Goal: Task Accomplishment & Management: Use online tool/utility

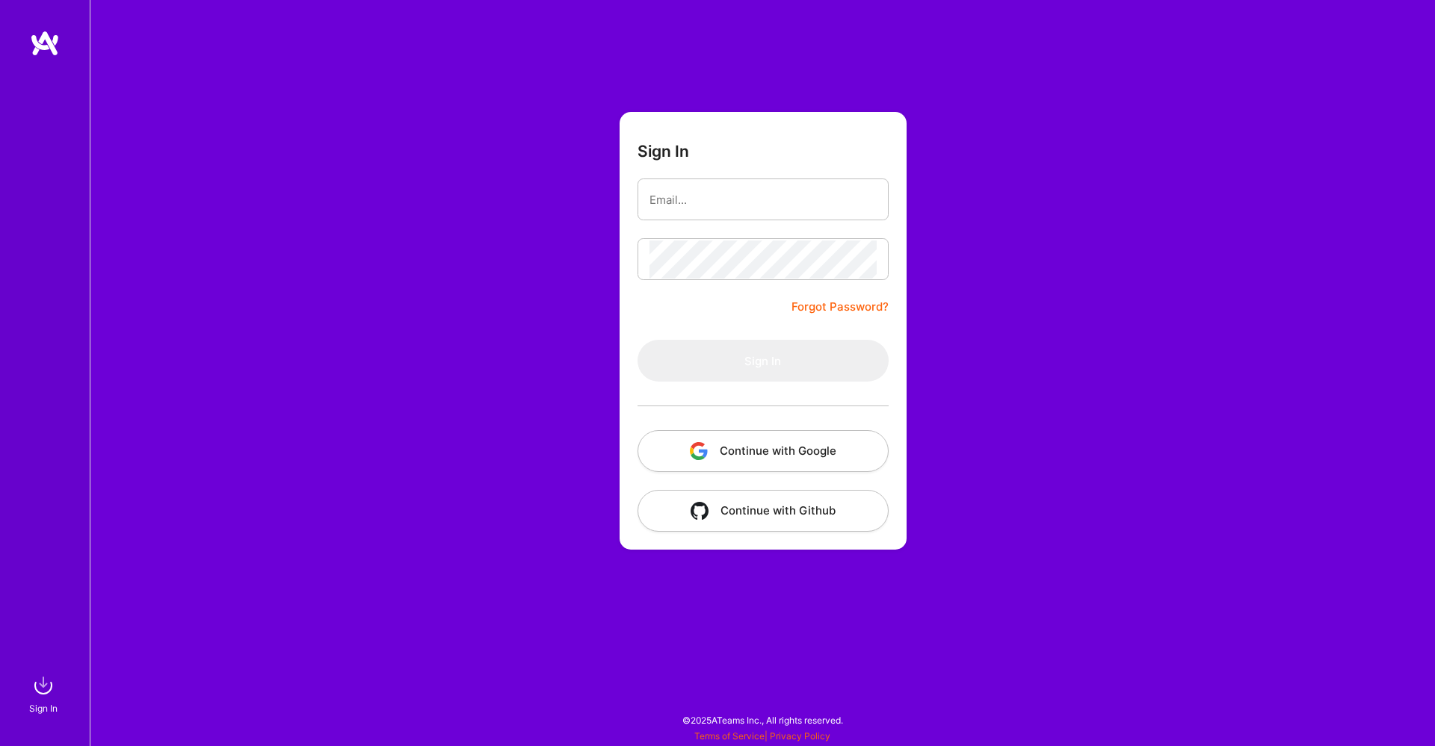
click at [725, 462] on button "Continue with Google" at bounding box center [762, 451] width 251 height 42
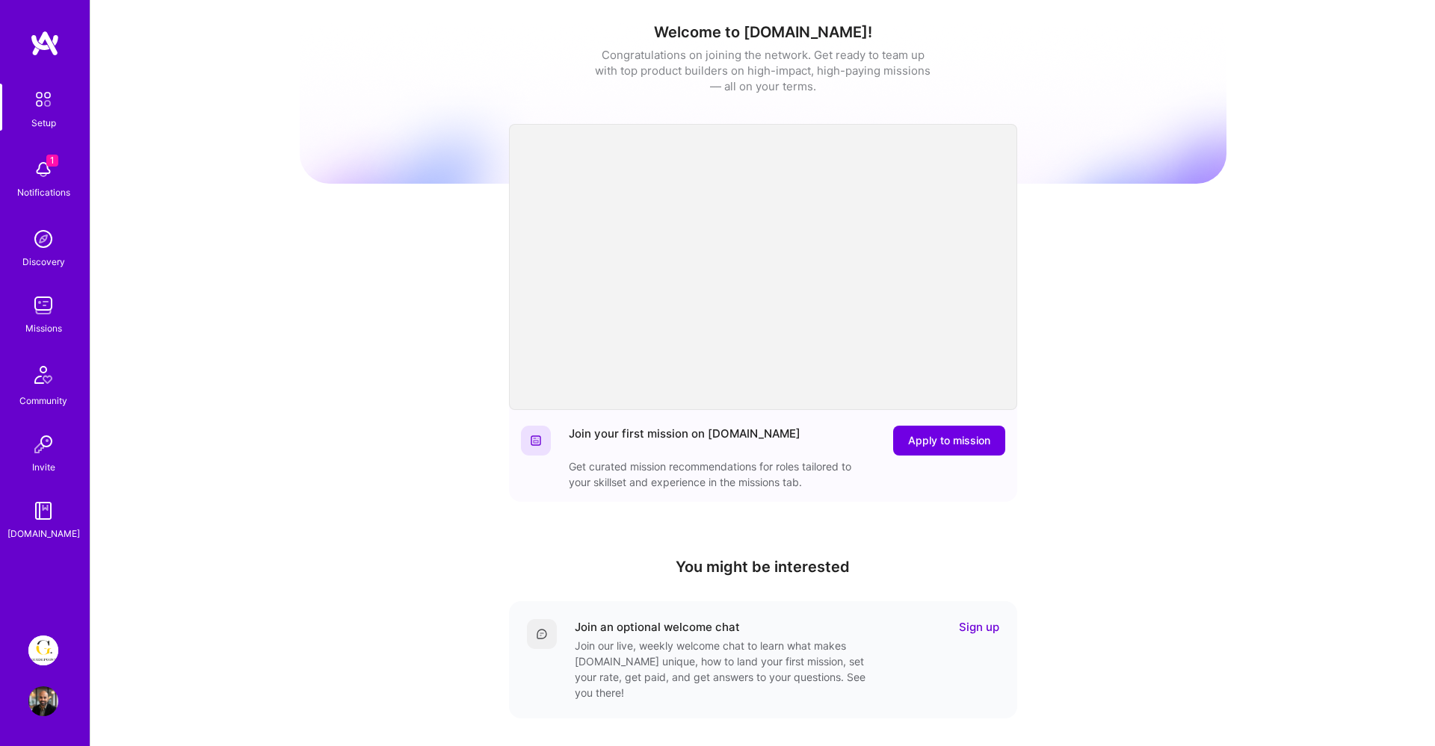
click at [43, 654] on img at bounding box center [43, 651] width 30 height 30
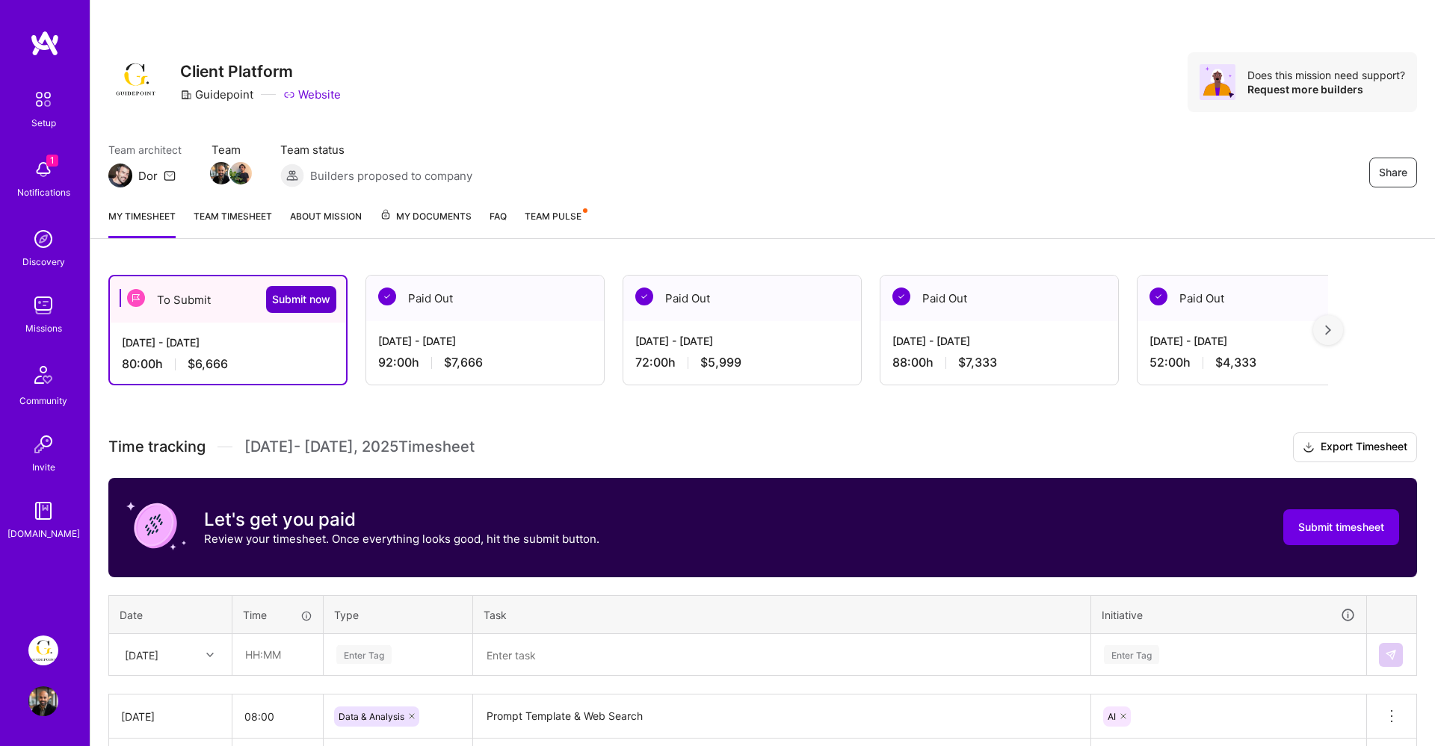
click at [309, 300] on span "Submit now" at bounding box center [301, 299] width 58 height 15
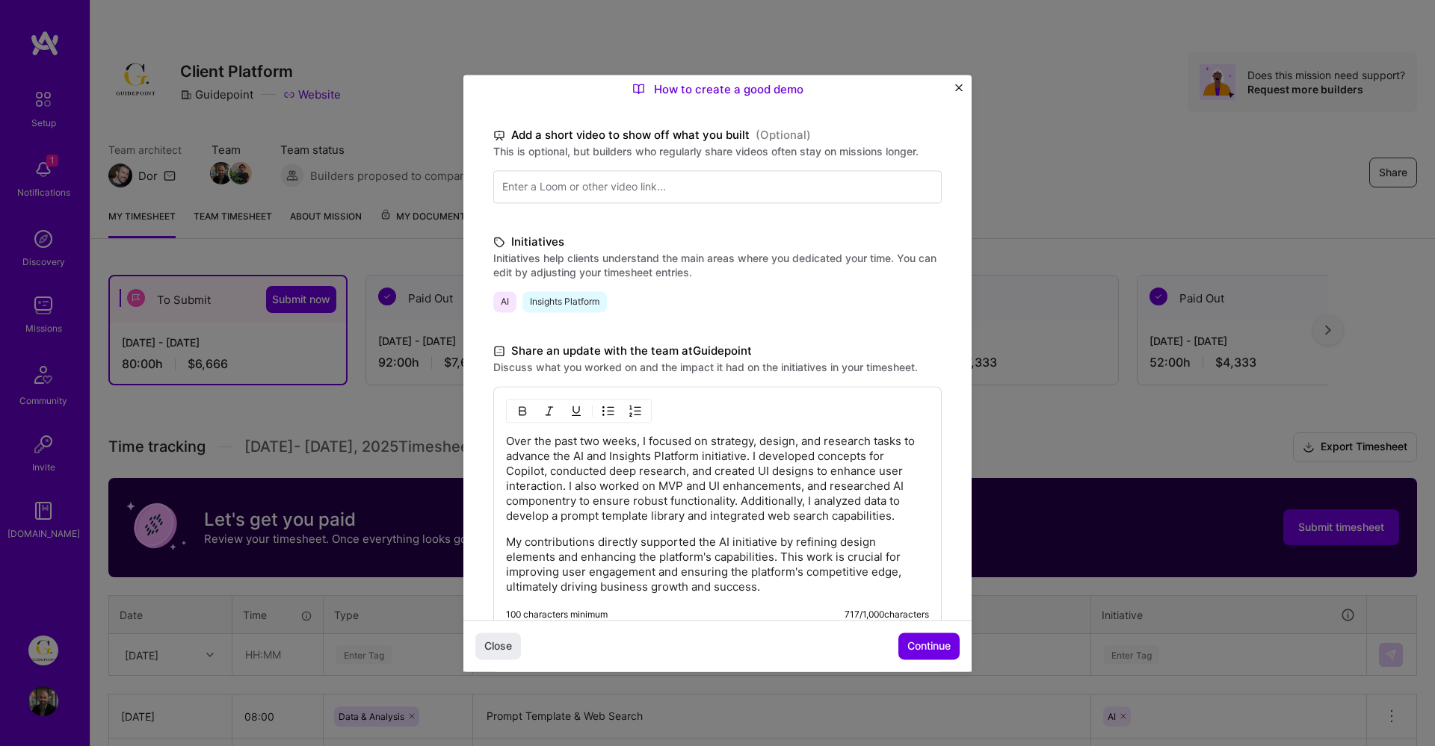
scroll to position [282, 0]
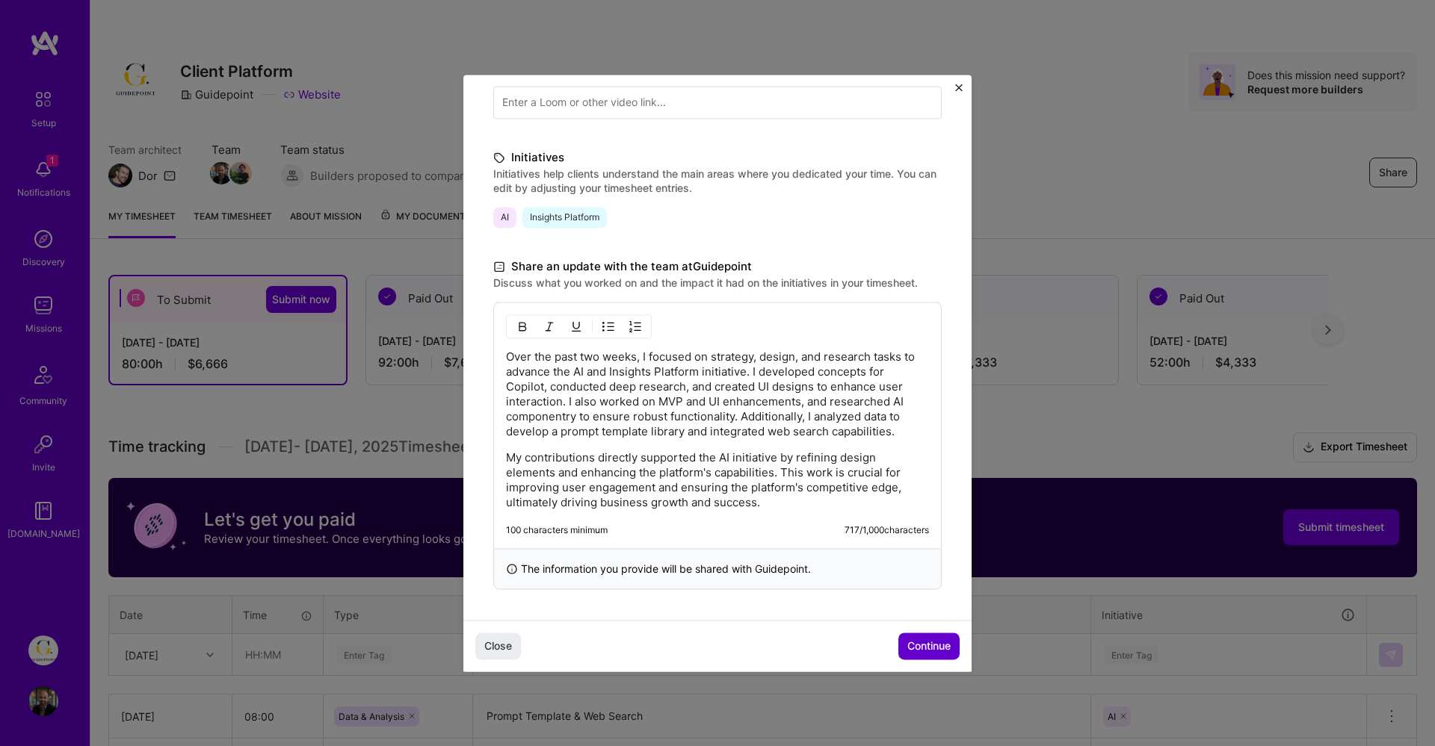
click at [912, 642] on span "Continue" at bounding box center [928, 646] width 43 height 15
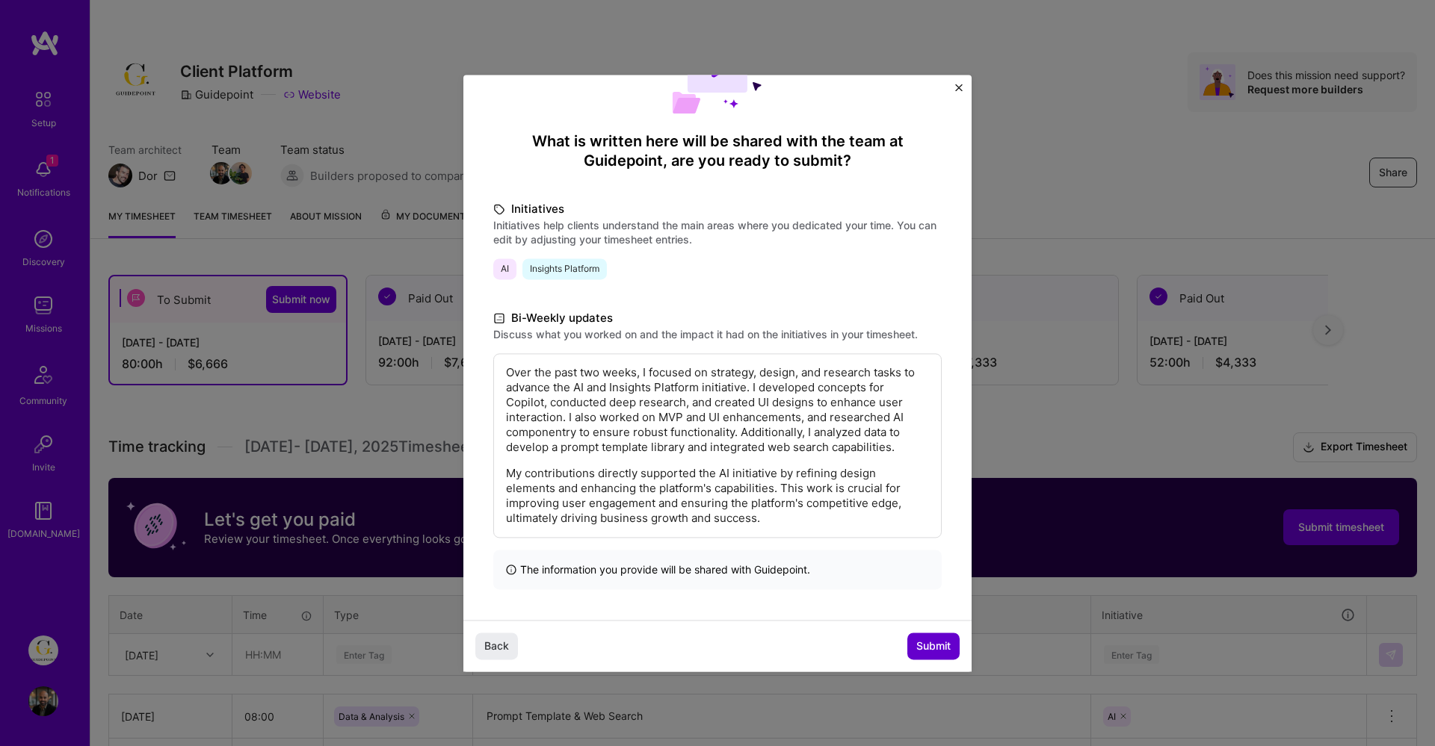
scroll to position [81, 0]
click at [936, 642] on span "Submit" at bounding box center [933, 646] width 34 height 15
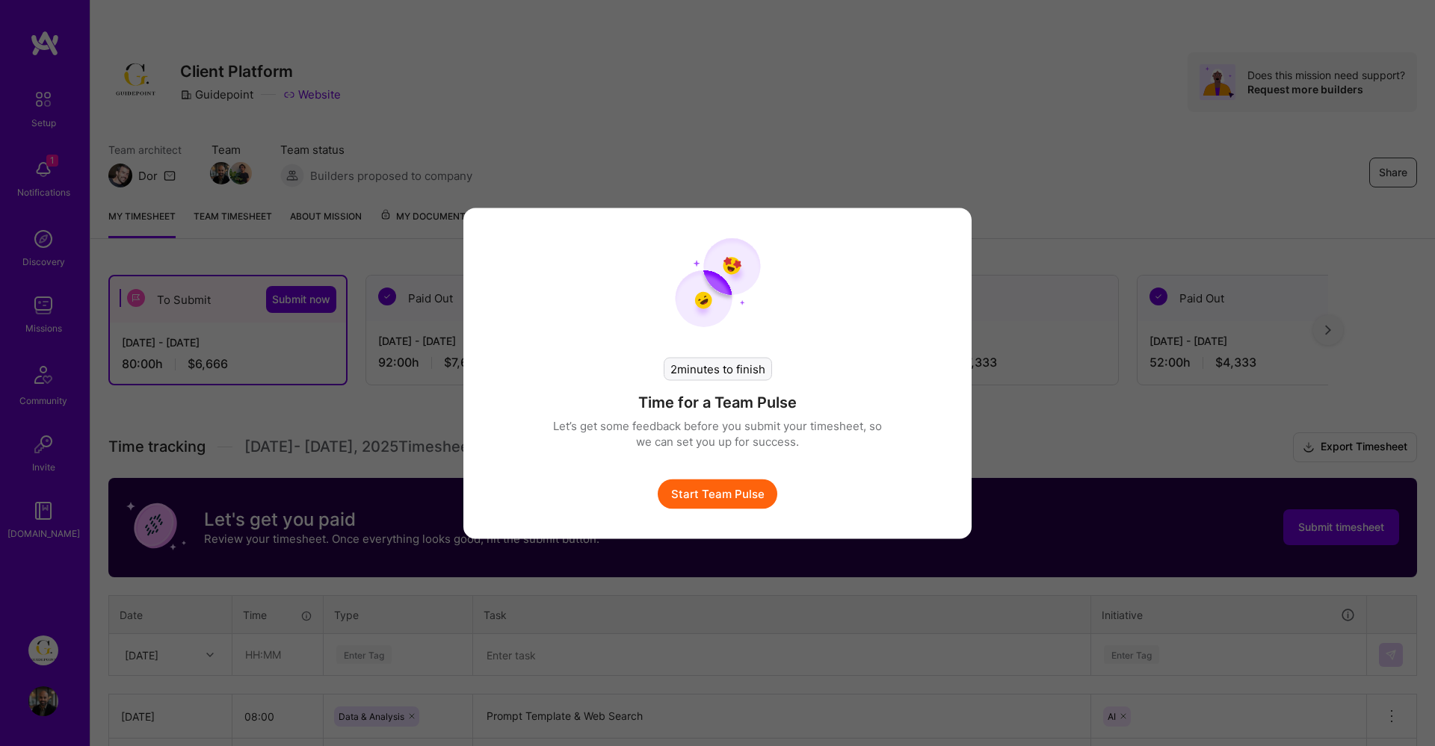
click at [736, 501] on button "Start Team Pulse" at bounding box center [718, 494] width 120 height 30
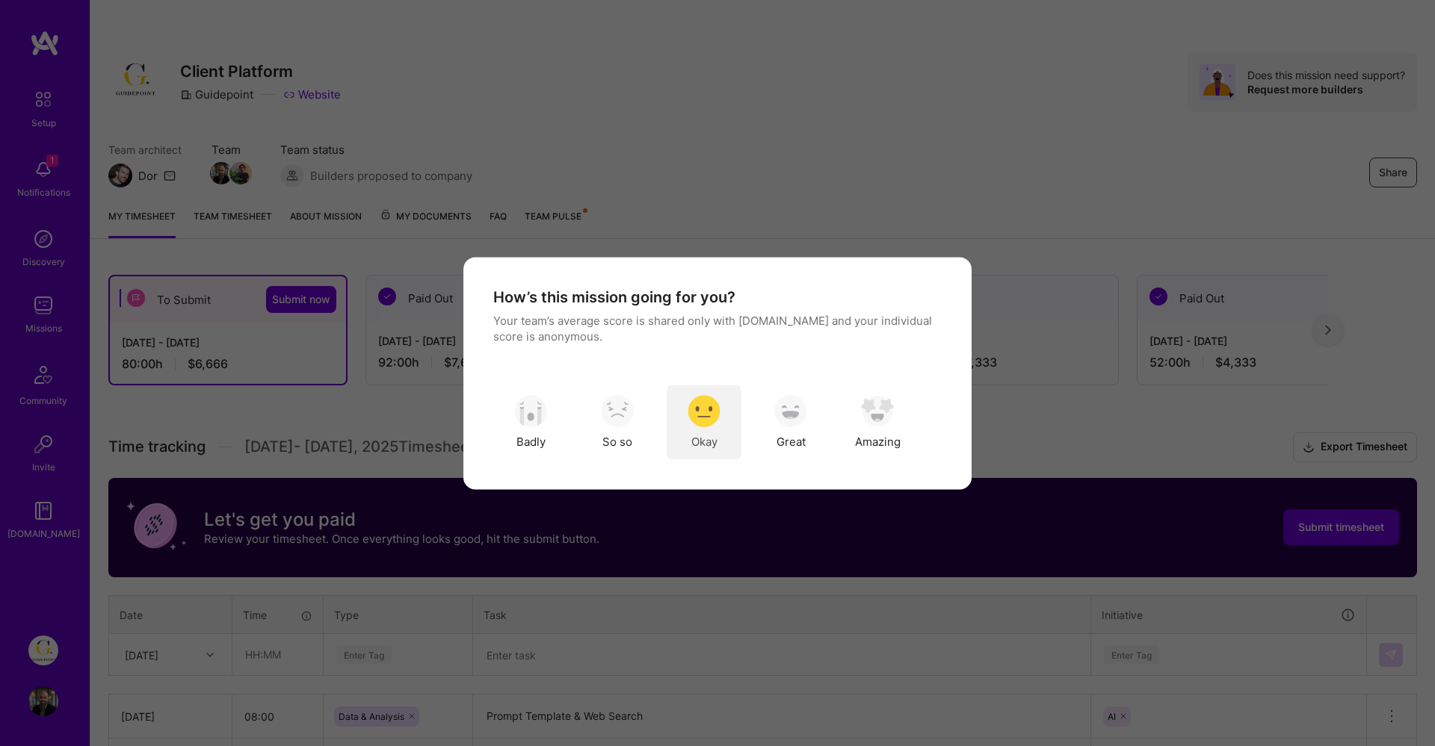
click at [690, 409] on img "modal" at bounding box center [703, 411] width 33 height 33
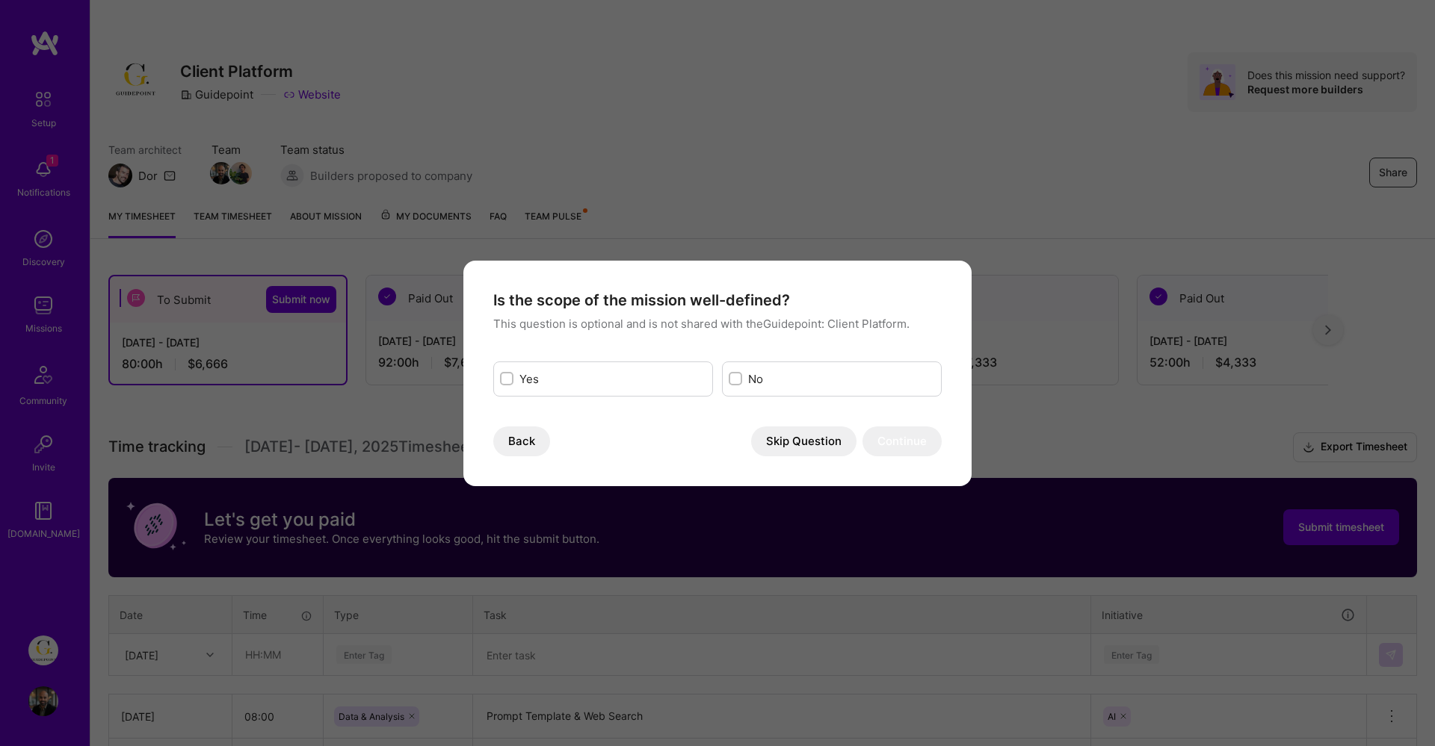
click at [566, 369] on div "Yes" at bounding box center [603, 379] width 220 height 35
click at [798, 435] on button "Skip Question" at bounding box center [803, 442] width 105 height 30
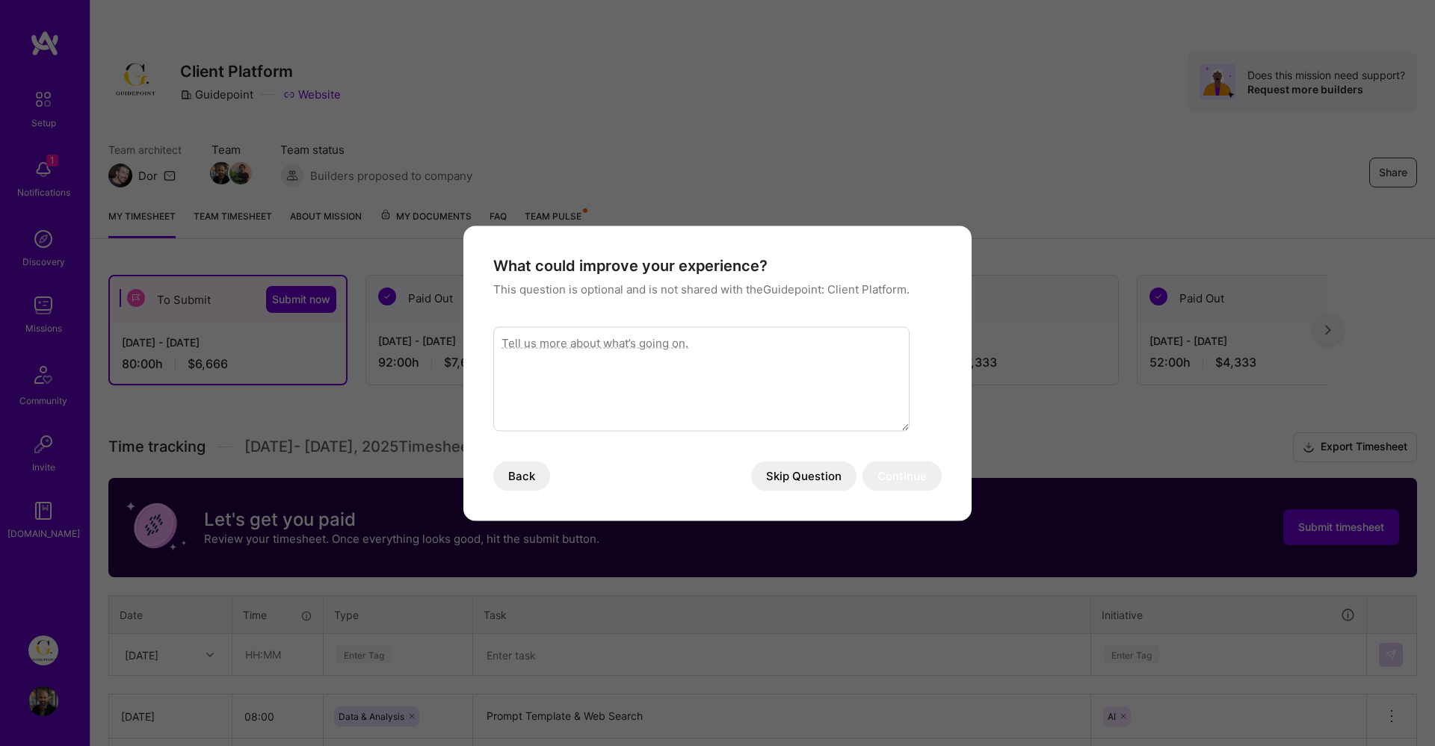
click at [810, 484] on button "Skip Question" at bounding box center [803, 476] width 105 height 30
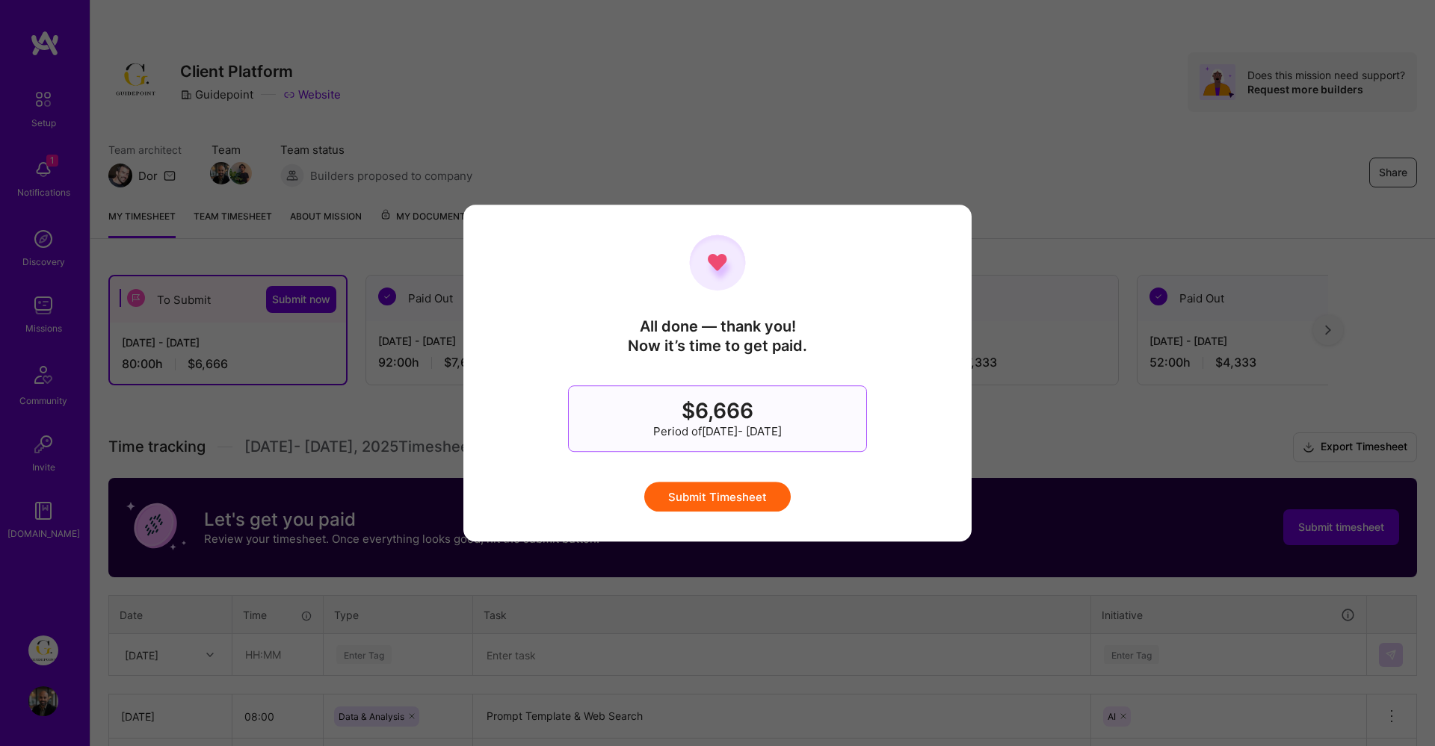
click at [733, 489] on button "Submit Timesheet" at bounding box center [717, 497] width 146 height 30
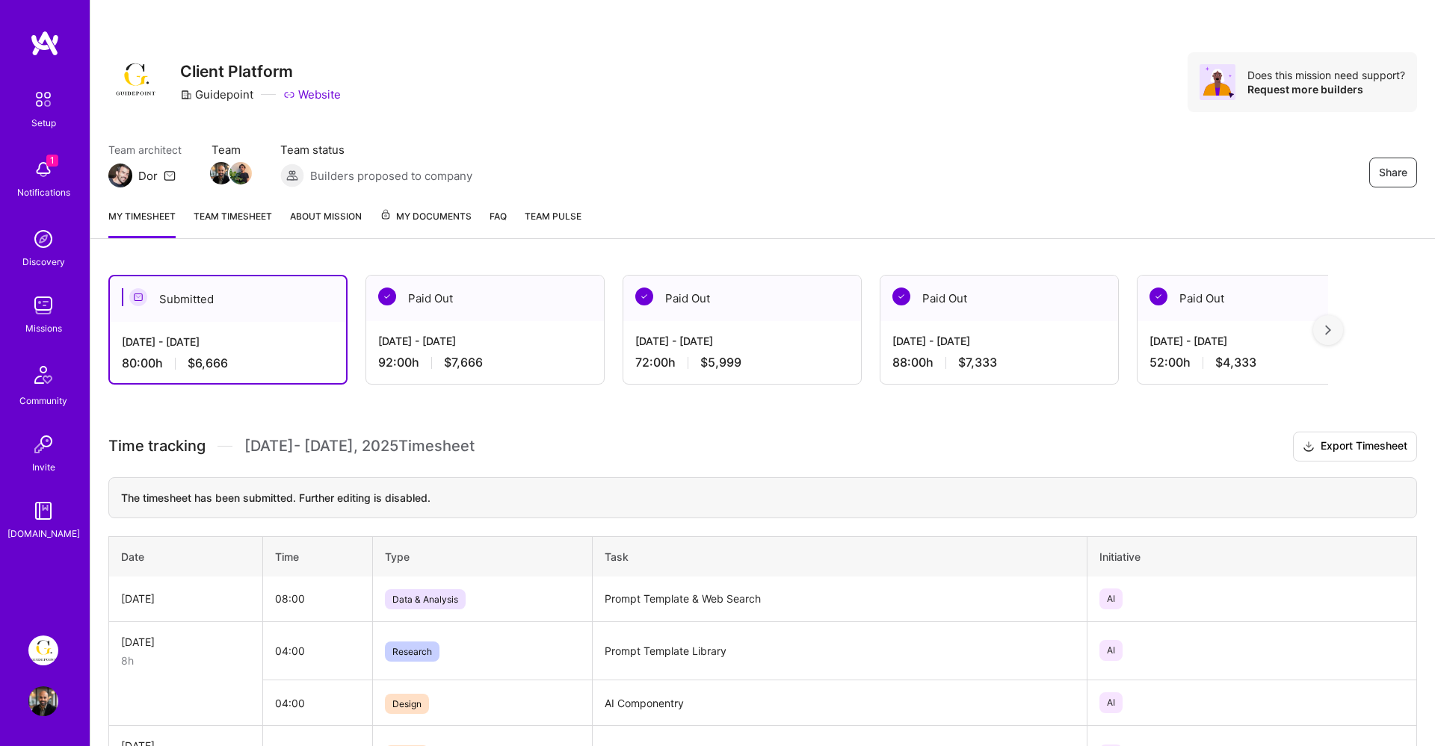
click at [51, 177] on img at bounding box center [43, 170] width 30 height 30
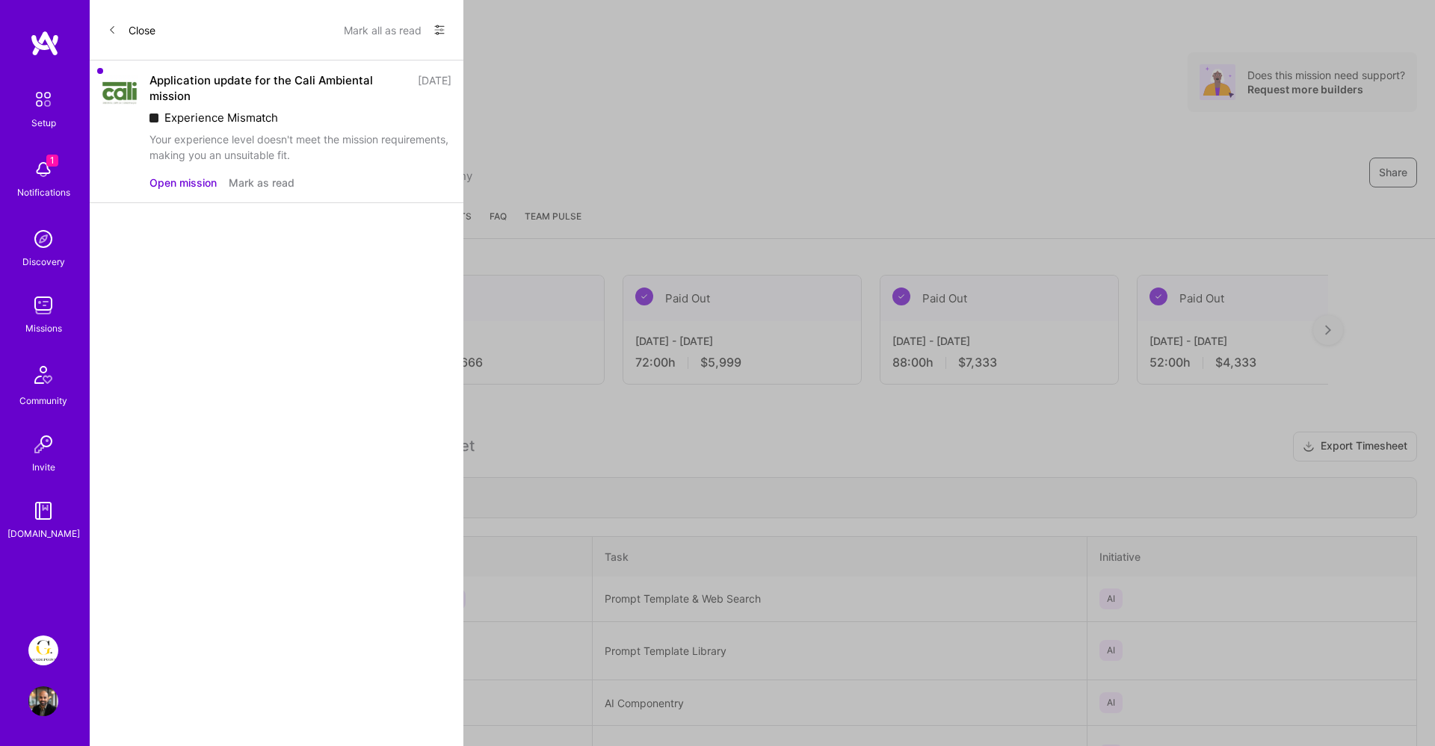
click at [209, 182] on button "Open mission" at bounding box center [182, 183] width 67 height 16
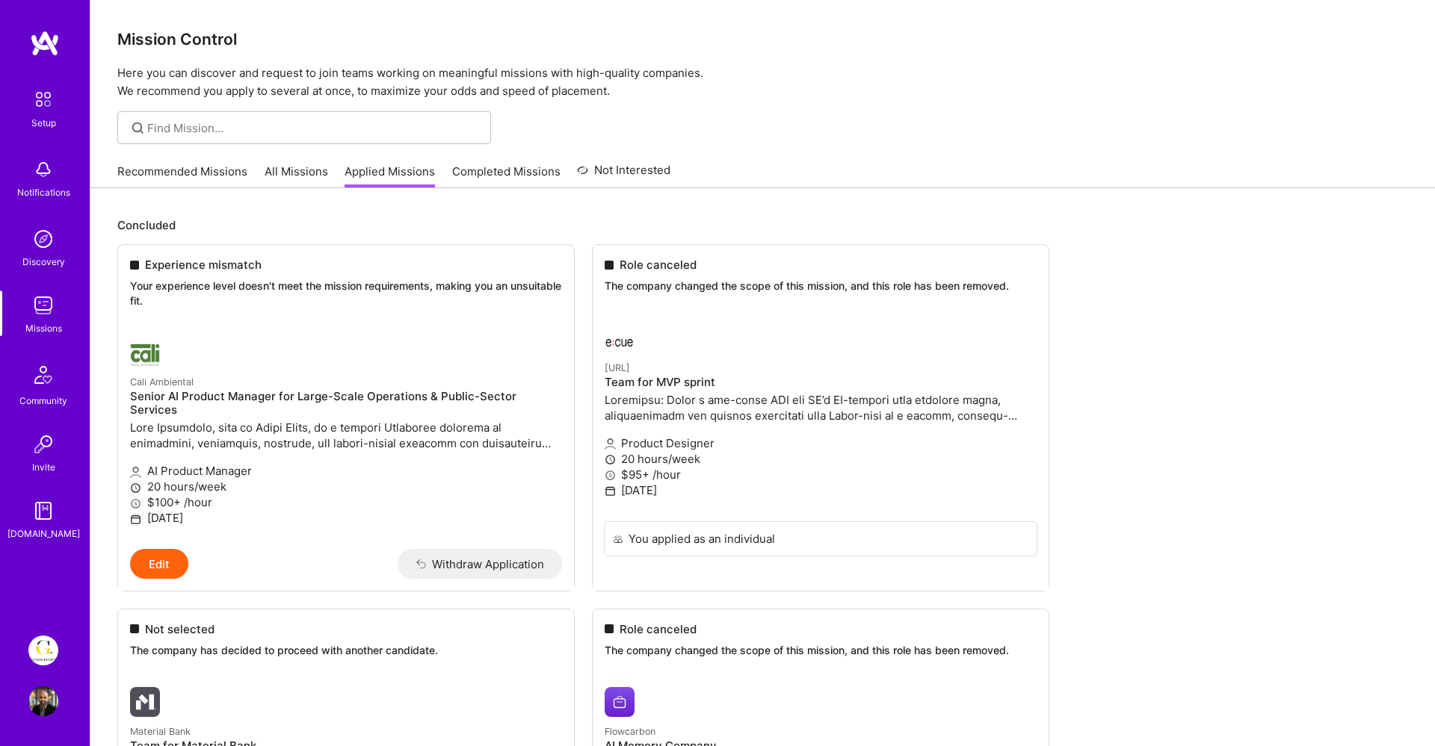
click at [49, 652] on img at bounding box center [43, 651] width 30 height 30
